Goal: Task Accomplishment & Management: Complete application form

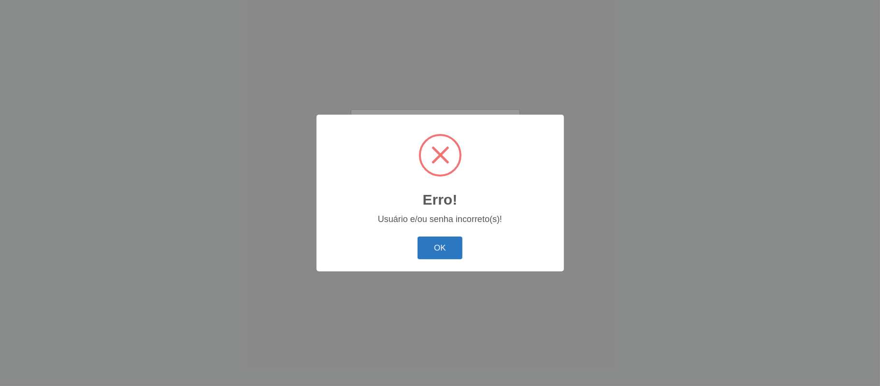
click at [437, 254] on button "OK" at bounding box center [439, 247] width 45 height 23
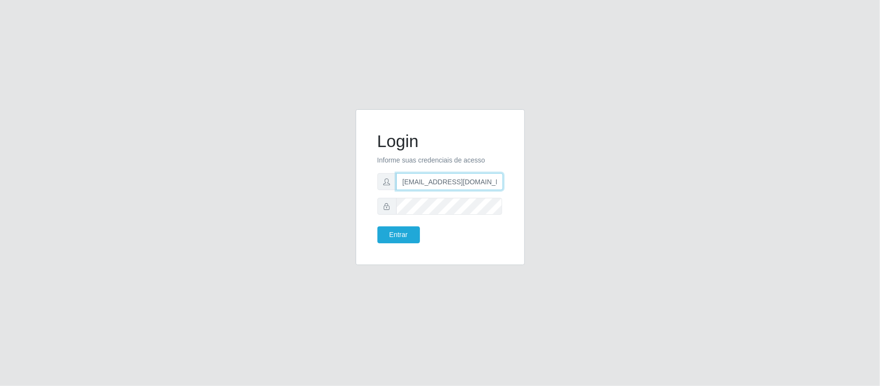
drag, startPoint x: 496, startPoint y: 186, endPoint x: 459, endPoint y: 186, distance: 36.7
click at [459, 186] on input "[EMAIL_ADDRESS][DOMAIN_NAME]" at bounding box center [449, 181] width 107 height 17
click at [399, 232] on button "Entrar" at bounding box center [398, 234] width 43 height 17
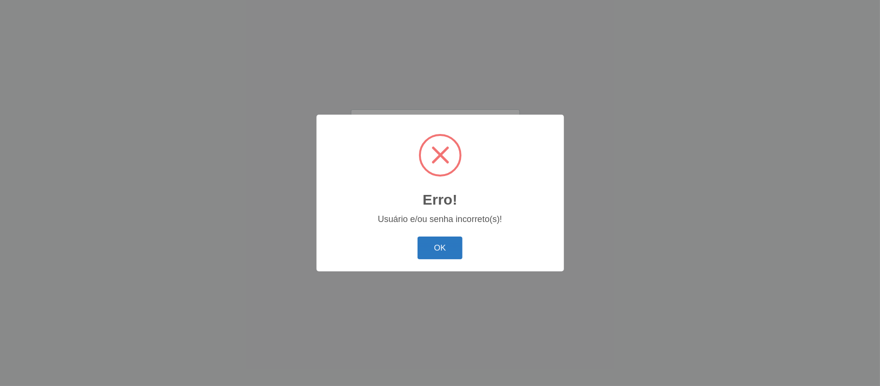
click at [451, 240] on button "OK" at bounding box center [439, 247] width 45 height 23
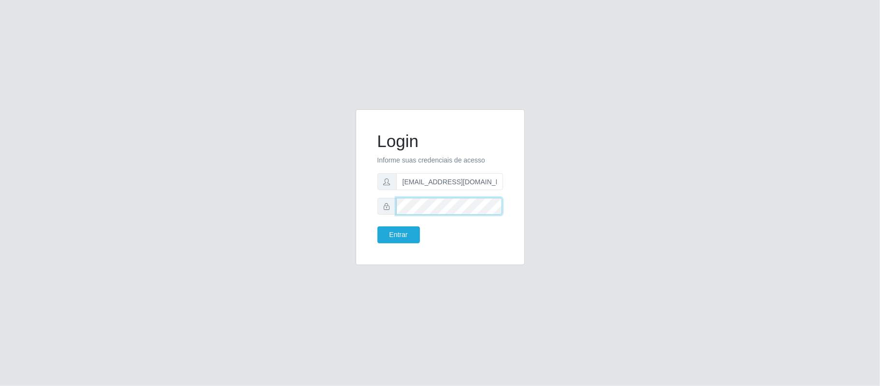
click at [347, 191] on div "Login Informe suas credenciais de acesso [EMAIL_ADDRESS][DOMAIN_NAME] Entrar" at bounding box center [440, 192] width 551 height 167
click at [401, 232] on button "Entrar" at bounding box center [398, 234] width 43 height 17
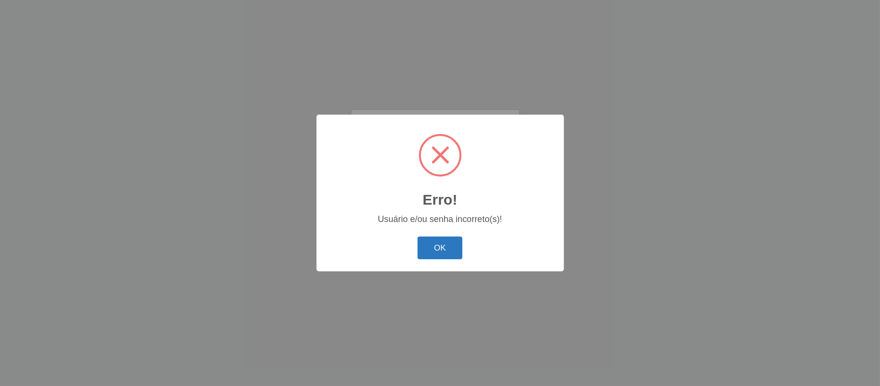
click at [451, 244] on button "OK" at bounding box center [439, 247] width 45 height 23
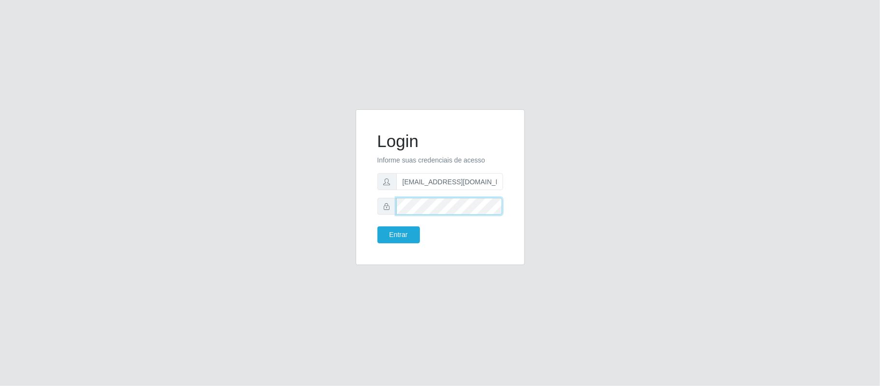
click at [375, 192] on div "Login Informe suas credenciais de acesso [EMAIL_ADDRESS][DOMAIN_NAME] Entrar" at bounding box center [440, 186] width 145 height 131
click at [390, 230] on button "Entrar" at bounding box center [398, 234] width 43 height 17
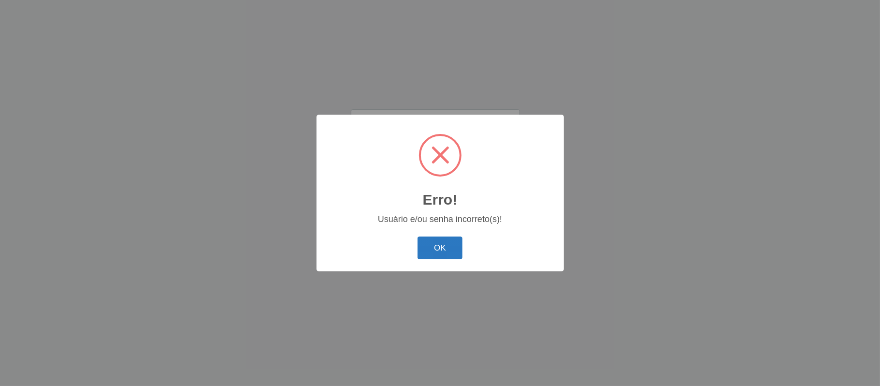
drag, startPoint x: 435, startPoint y: 244, endPoint x: 469, endPoint y: 225, distance: 38.5
click at [436, 244] on button "OK" at bounding box center [439, 247] width 45 height 23
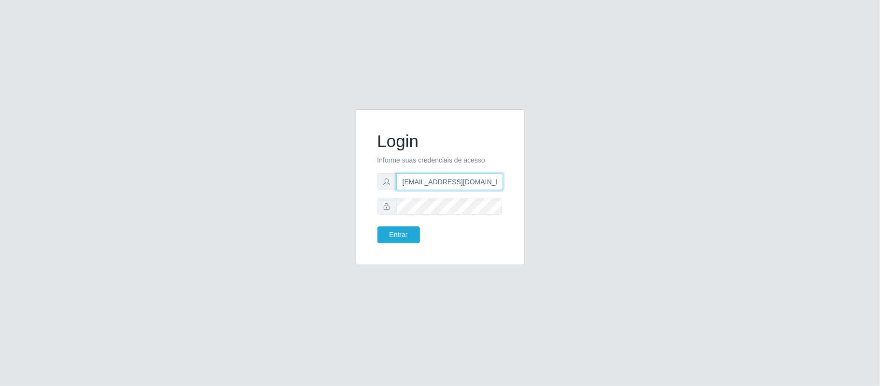
click at [489, 179] on input "[EMAIL_ADDRESS][DOMAIN_NAME]" at bounding box center [449, 181] width 107 height 17
drag, startPoint x: 402, startPoint y: 182, endPoint x: 520, endPoint y: 200, distance: 119.6
click at [520, 200] on div "Login Informe suas credenciais de acesso [EMAIL_ADDRESS][DOMAIN_NAME] Entrar" at bounding box center [440, 187] width 169 height 156
paste input "xn--preobom-wxa"
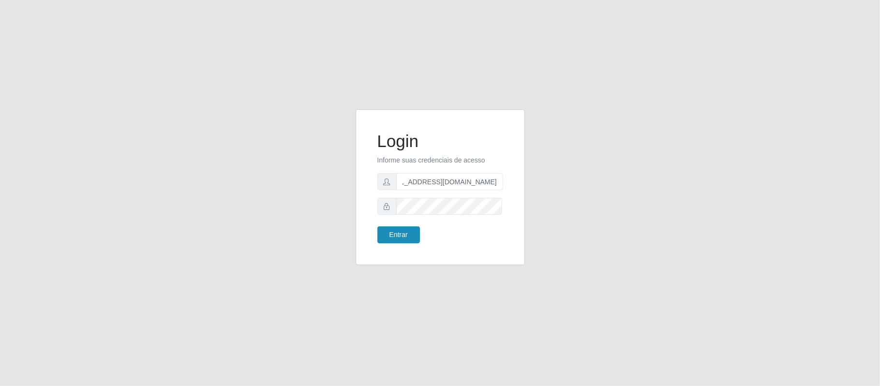
type input "[EMAIL_ADDRESS][DOMAIN_NAME]"
click at [383, 235] on button "Entrar" at bounding box center [398, 234] width 43 height 17
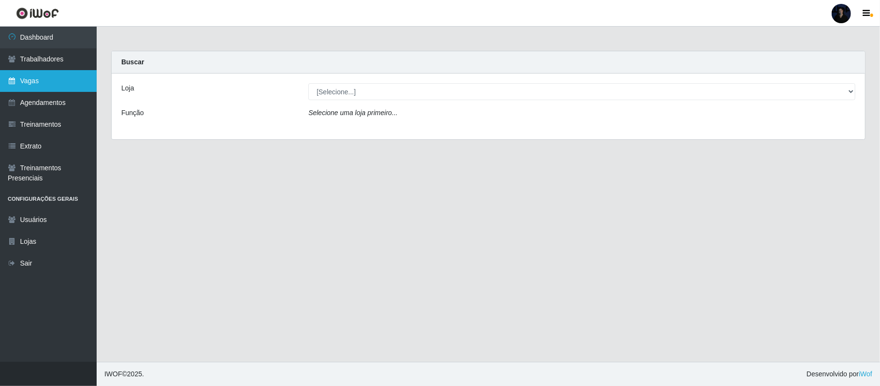
click at [40, 71] on link "Vagas" at bounding box center [48, 81] width 97 height 22
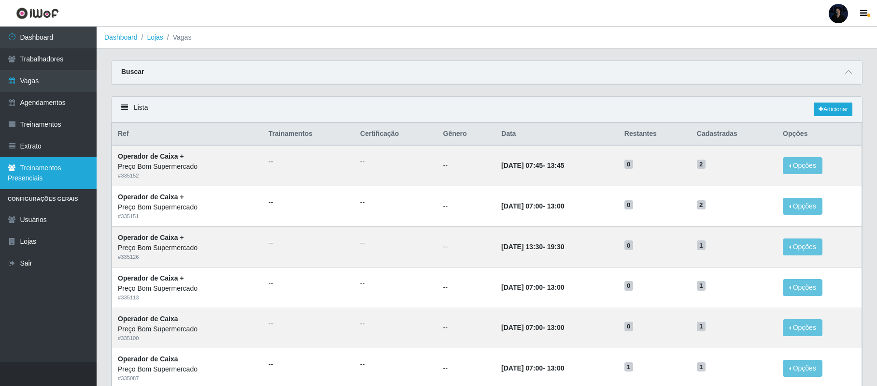
scroll to position [64, 0]
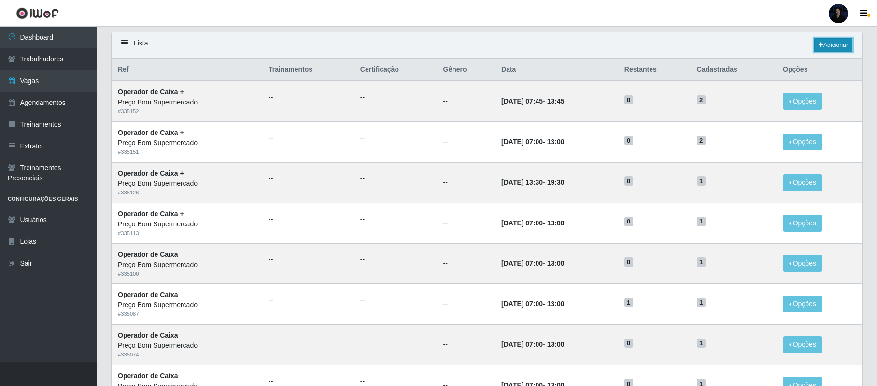
click at [829, 51] on link "Adicionar" at bounding box center [834, 45] width 38 height 14
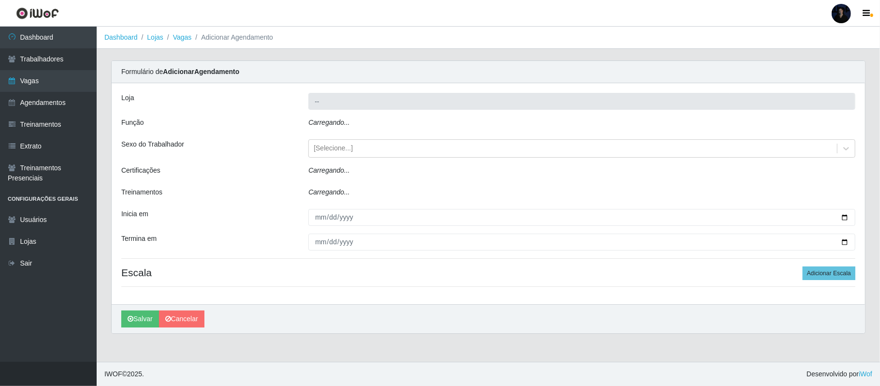
type input "Preço Bom Supermercado"
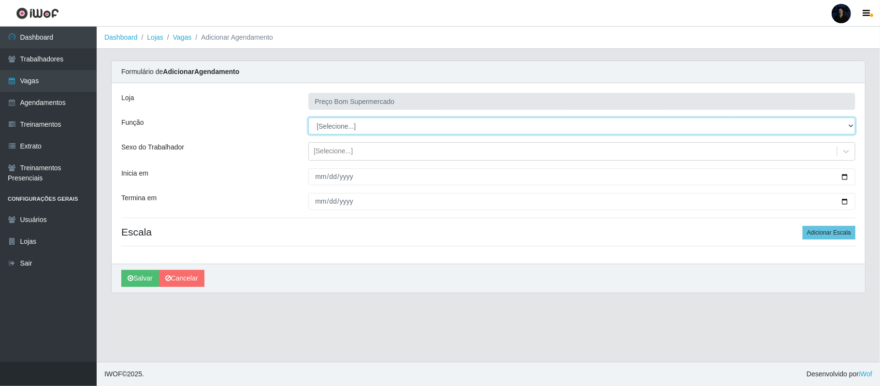
click at [349, 122] on select "[Selecione...] ASG ASG + ASG ++ Auxiliar de Depósito Balconista de Açougue Balc…" at bounding box center [581, 125] width 547 height 17
click at [406, 134] on select "[Selecione...] ASG ASG + ASG ++ Auxiliar de Depósito Balconista de Açougue Balc…" at bounding box center [581, 125] width 547 height 17
select select "72"
click at [308, 118] on select "[Selecione...] ASG ASG + ASG ++ Auxiliar de Depósito Balconista de Açougue Balc…" at bounding box center [581, 125] width 547 height 17
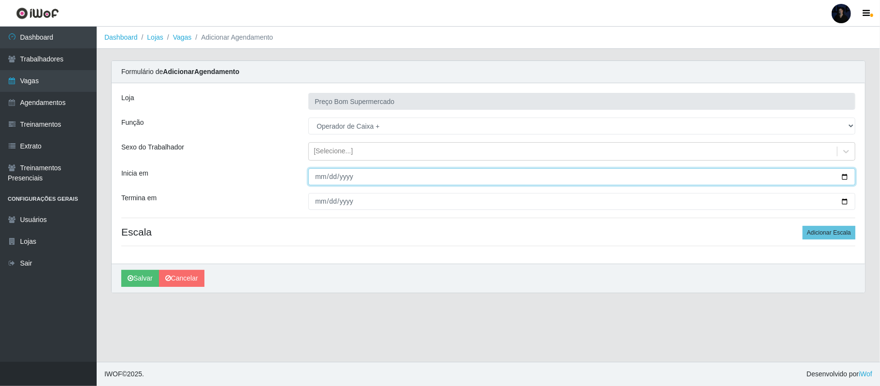
click at [845, 176] on input "Inicia em" at bounding box center [581, 176] width 547 height 17
type input "2025-09-21"
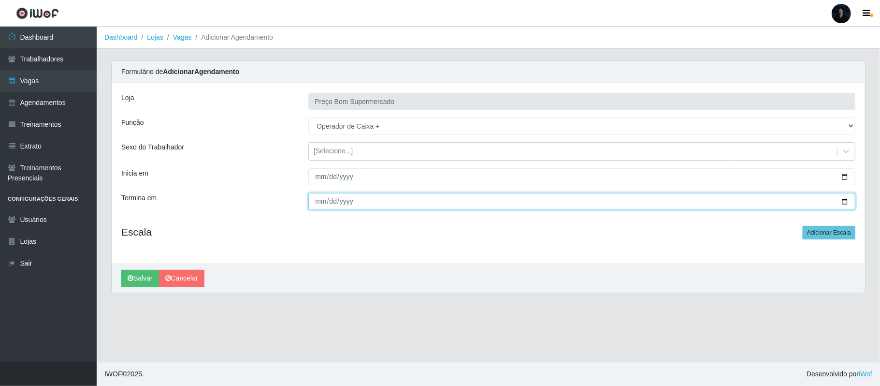
click at [843, 201] on input "Termina em" at bounding box center [581, 201] width 547 height 17
type input "2025-09-21"
click at [833, 230] on button "Adicionar Escala" at bounding box center [829, 233] width 53 height 14
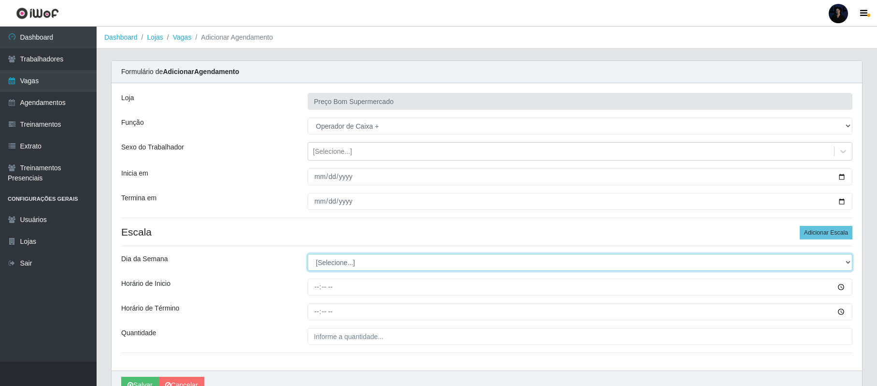
click at [348, 268] on select "[Selecione...] Segunda Terça Quarta Quinta Sexta Sábado Domingo" at bounding box center [580, 262] width 545 height 17
select select "0"
click at [308, 255] on select "[Selecione...] Segunda Terça Quarta Quinta Sexta Sábado Domingo" at bounding box center [580, 262] width 545 height 17
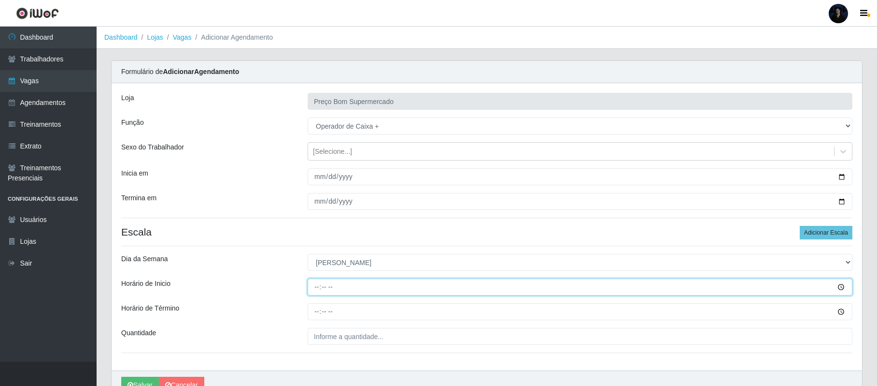
click at [315, 284] on input "Horário de Inicio" at bounding box center [580, 286] width 545 height 17
type input "07:00"
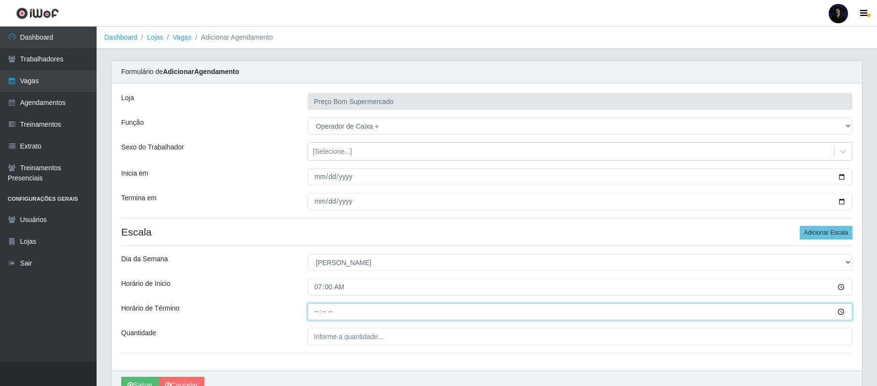
click at [312, 311] on input "Horário de Término" at bounding box center [580, 311] width 545 height 17
type input "13:00"
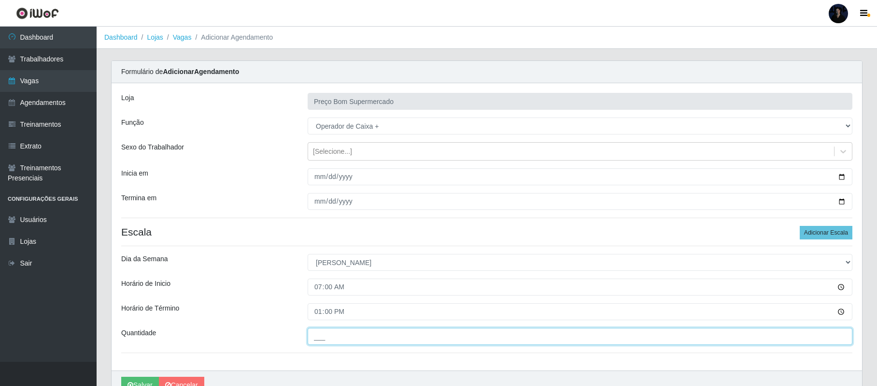
click at [317, 333] on input "___" at bounding box center [580, 336] width 545 height 17
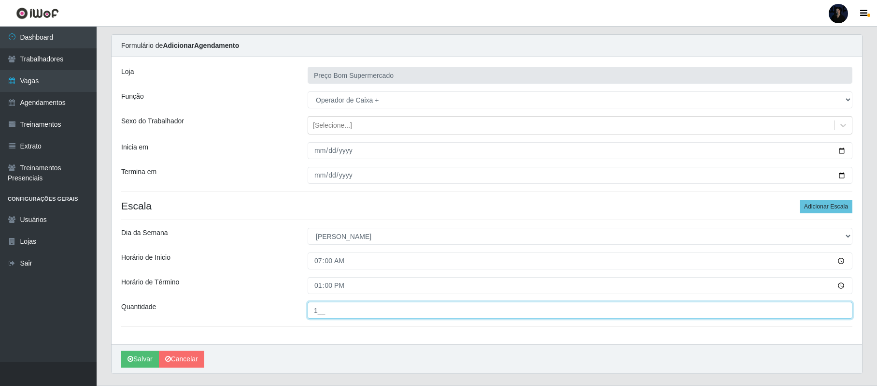
scroll to position [51, 0]
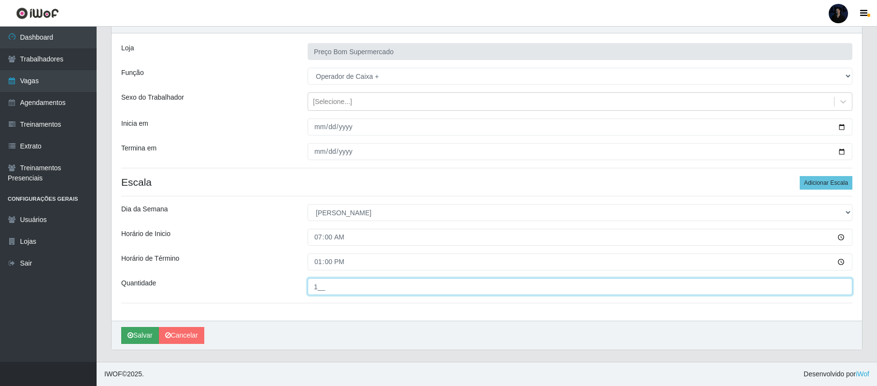
type input "1__"
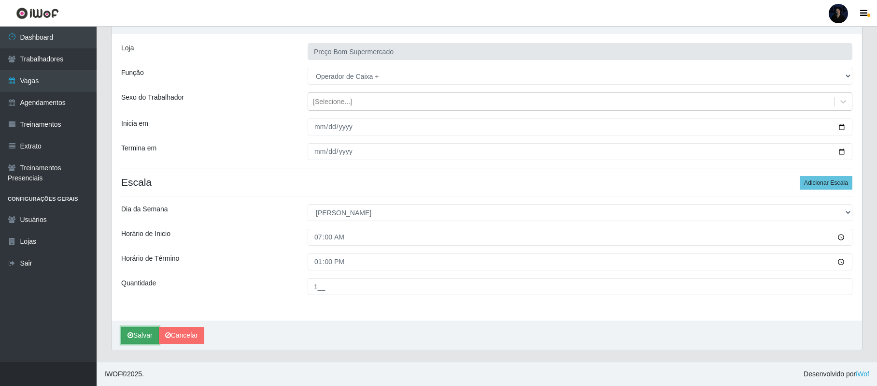
click at [143, 339] on button "Salvar" at bounding box center [140, 335] width 38 height 17
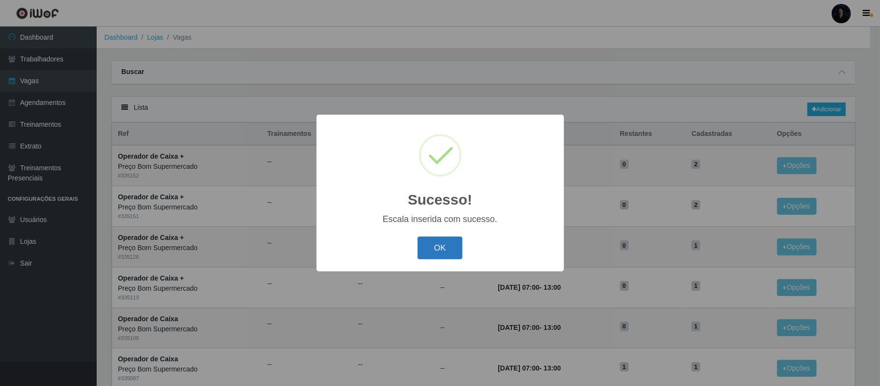
click at [432, 245] on button "OK" at bounding box center [439, 247] width 45 height 23
